Goal: Task Accomplishment & Management: Manage account settings

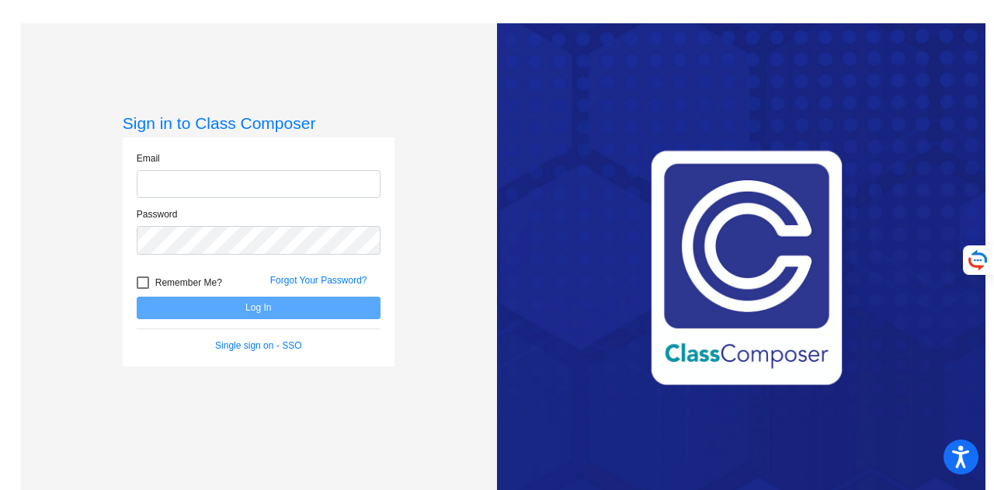
type input "[EMAIL_ADDRESS][PERSON_NAME][DOMAIN_NAME]"
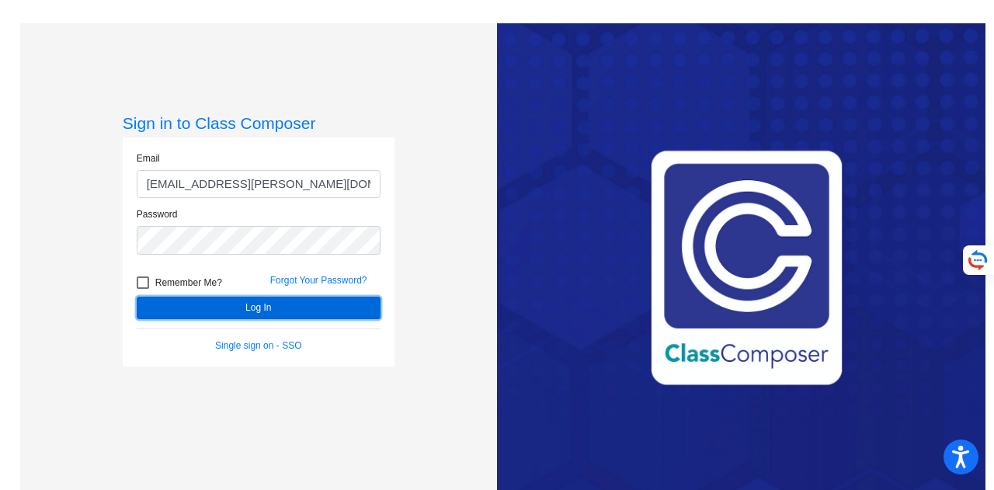
click at [250, 309] on button "Log In" at bounding box center [259, 308] width 244 height 23
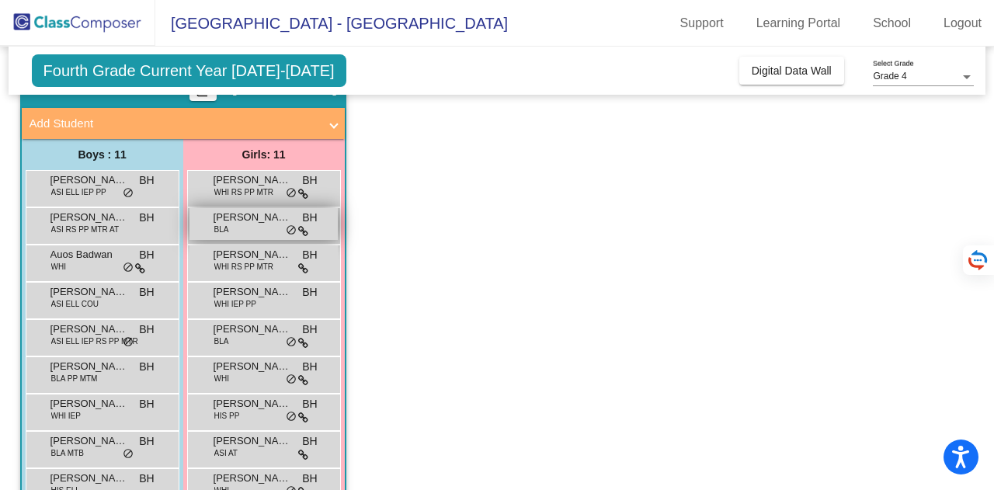
scroll to position [155, 0]
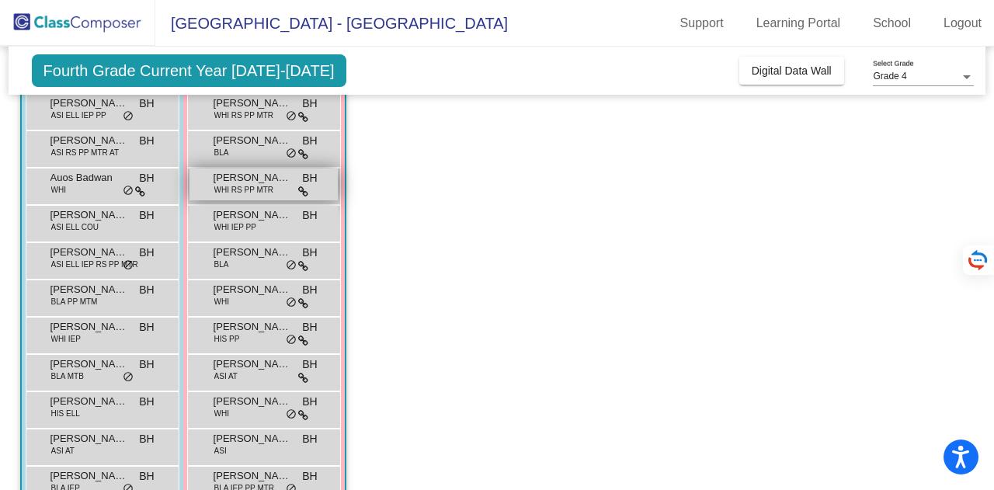
click at [259, 189] on span "WHI RS PP MTR" at bounding box center [243, 190] width 59 height 12
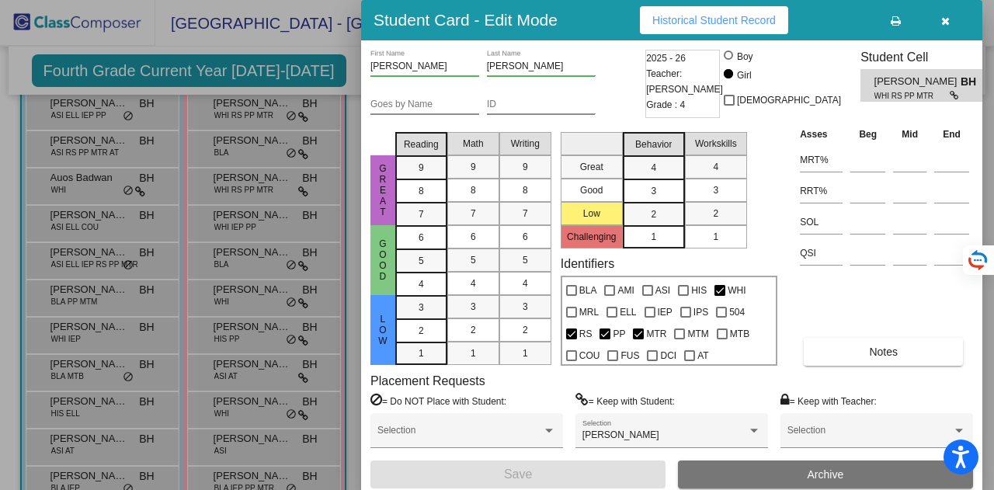
click at [937, 19] on button "button" at bounding box center [945, 20] width 50 height 28
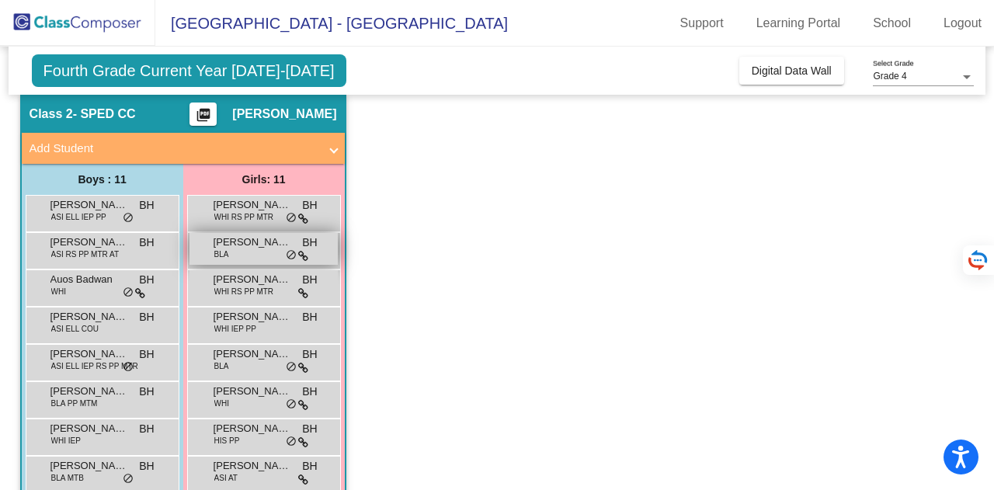
scroll to position [0, 0]
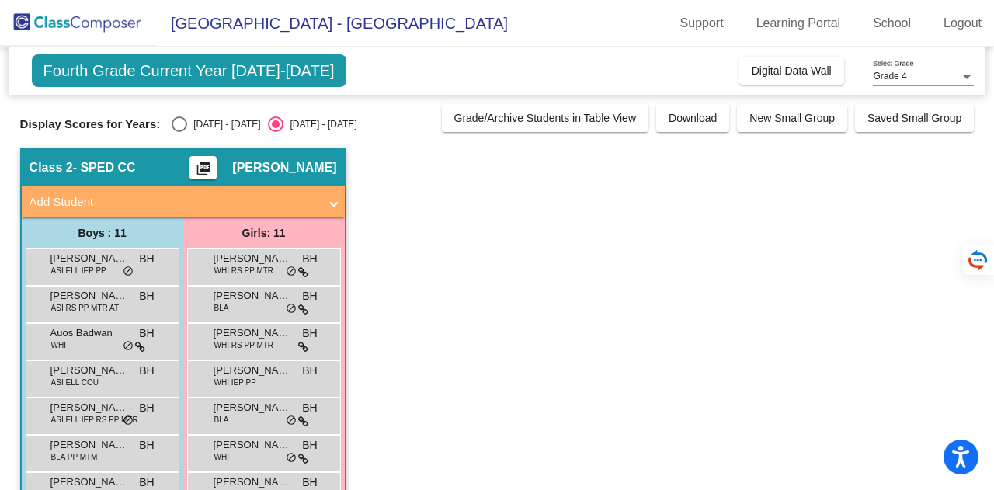
click at [200, 124] on div "[DATE] - [DATE]" at bounding box center [223, 124] width 73 height 14
click at [179, 132] on input "[DATE] - [DATE]" at bounding box center [179, 132] width 1 height 1
radio input "true"
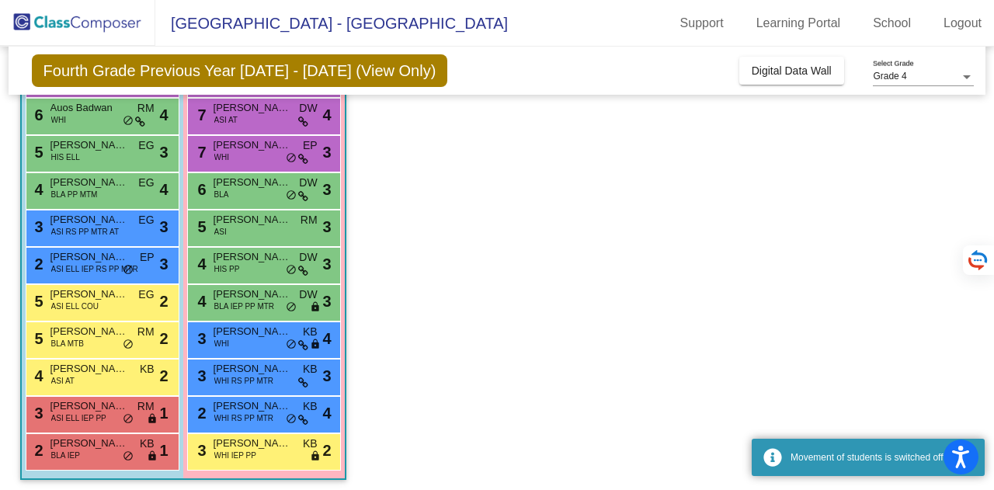
scroll to position [193, 0]
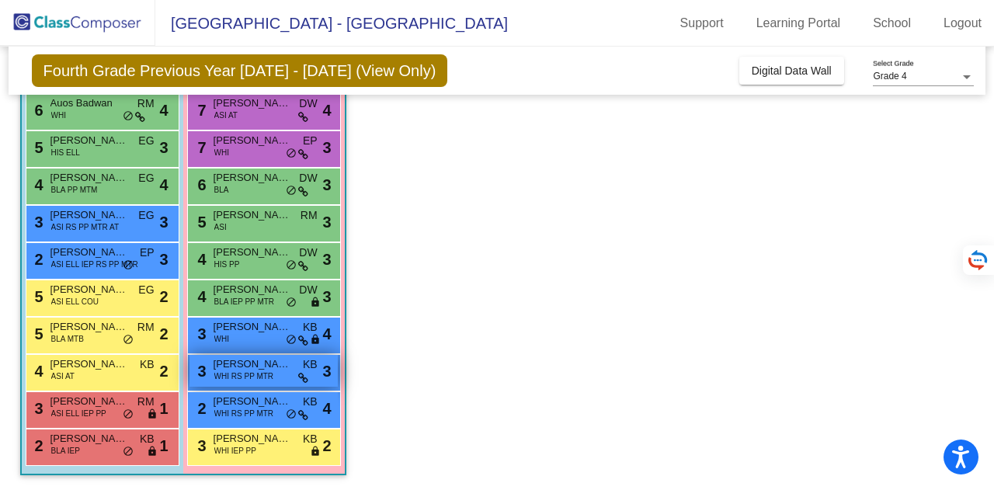
drag, startPoint x: 230, startPoint y: 380, endPoint x: 236, endPoint y: 371, distance: 11.2
click at [236, 371] on span "WHI RS PP MTR" at bounding box center [243, 377] width 59 height 12
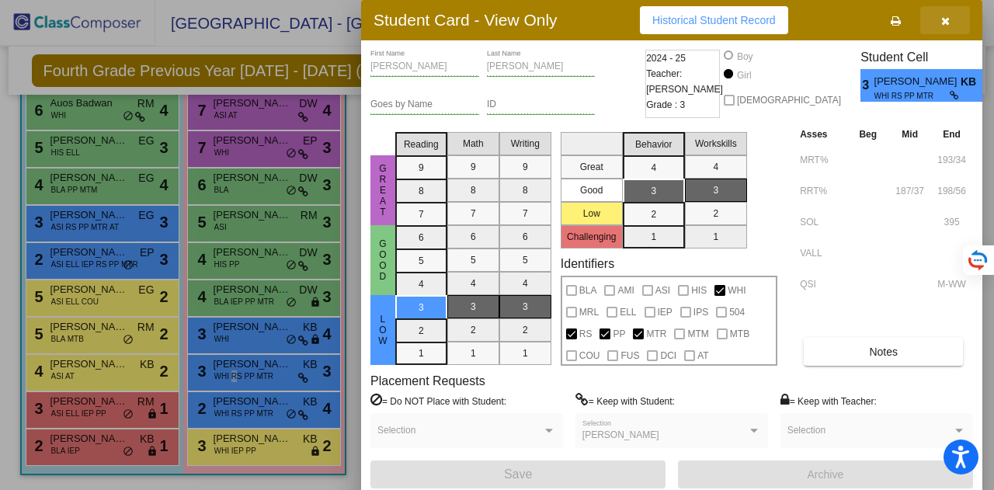
click at [946, 21] on icon "button" at bounding box center [945, 21] width 9 height 11
